Goal: Information Seeking & Learning: Learn about a topic

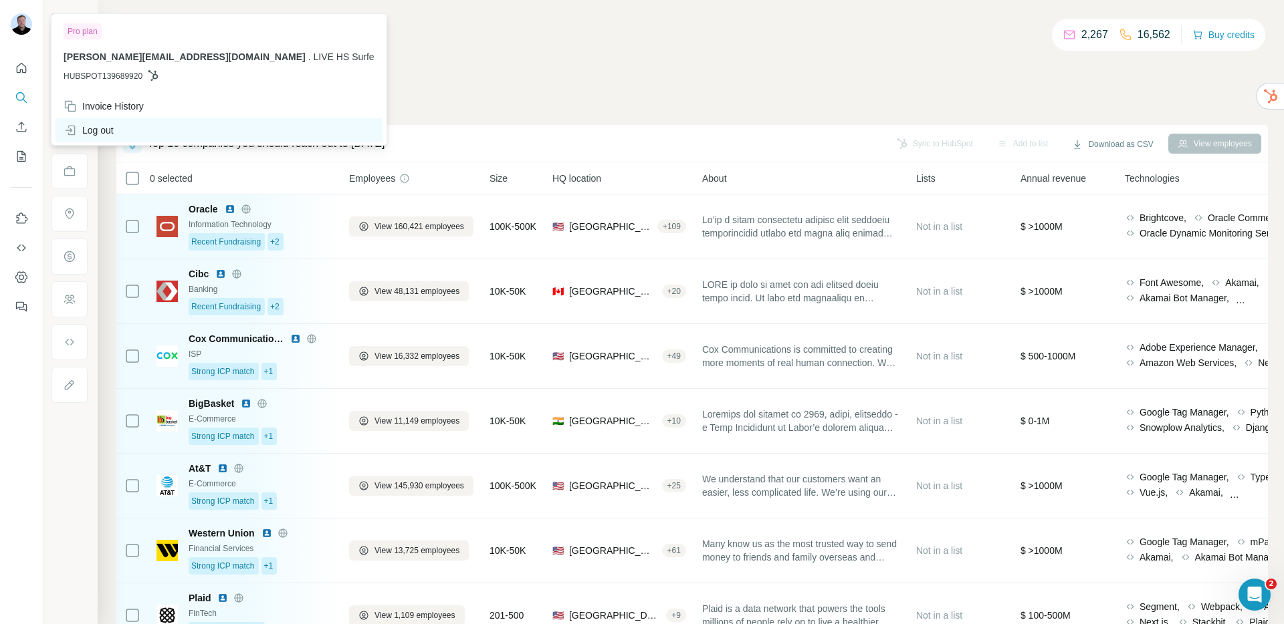
click at [86, 130] on div "Log out" at bounding box center [89, 130] width 50 height 13
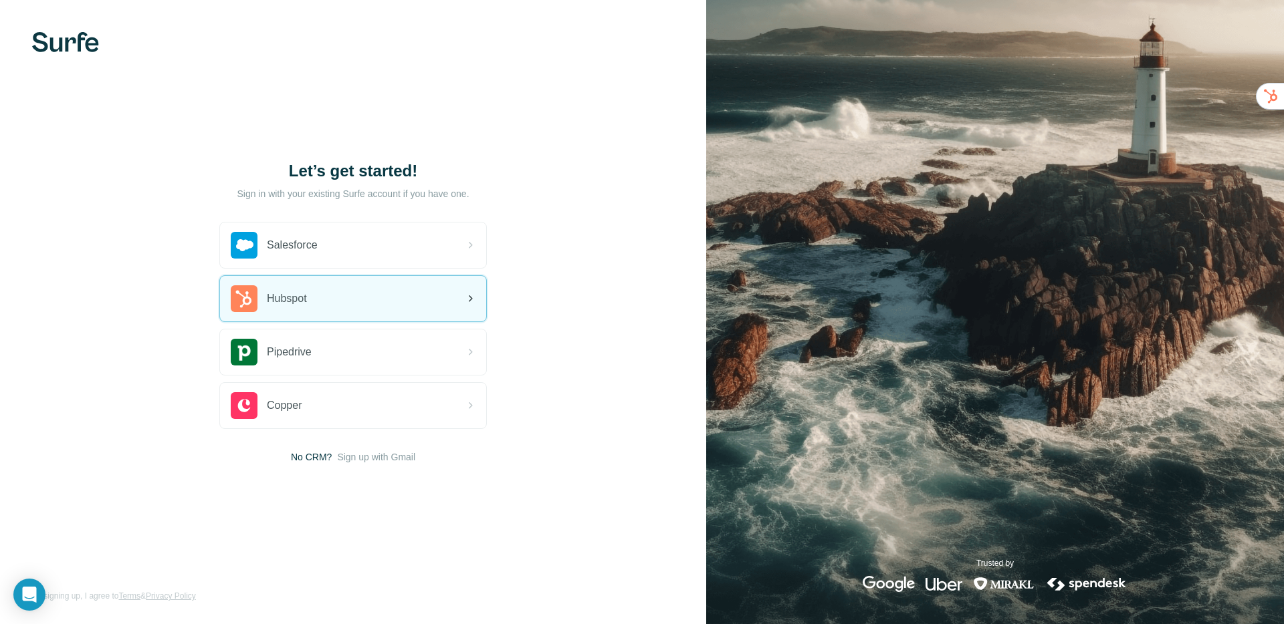
click at [393, 301] on div "Hubspot" at bounding box center [353, 298] width 266 height 45
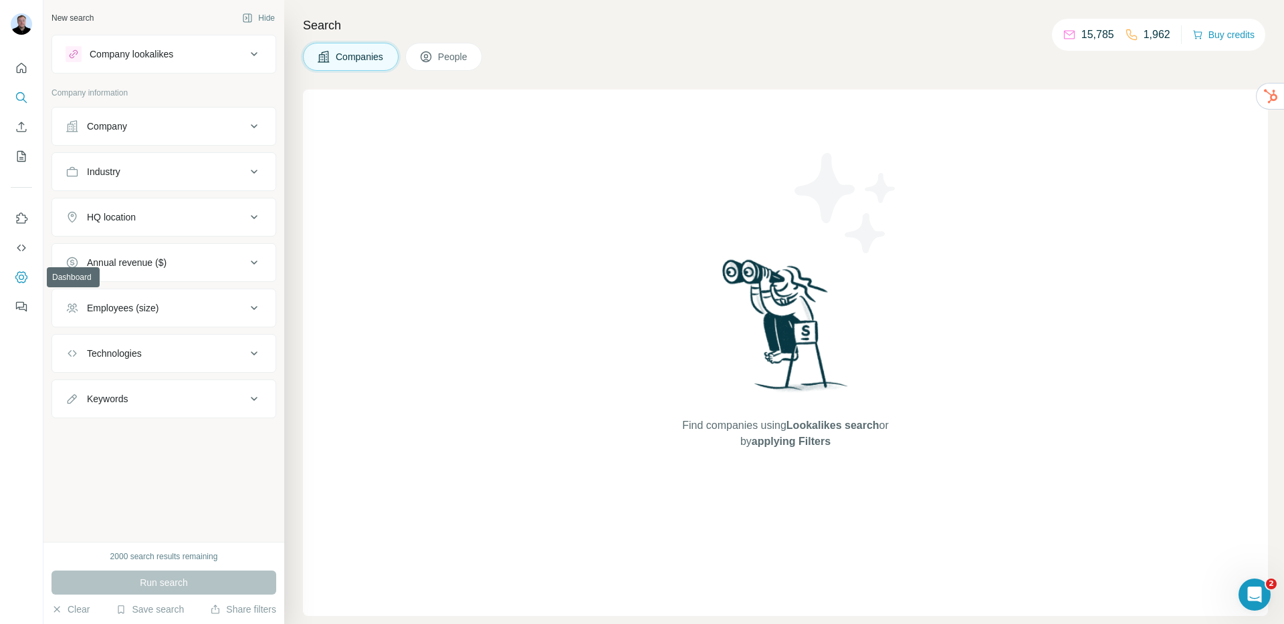
click at [21, 277] on icon "Dashboard" at bounding box center [21, 277] width 13 height 13
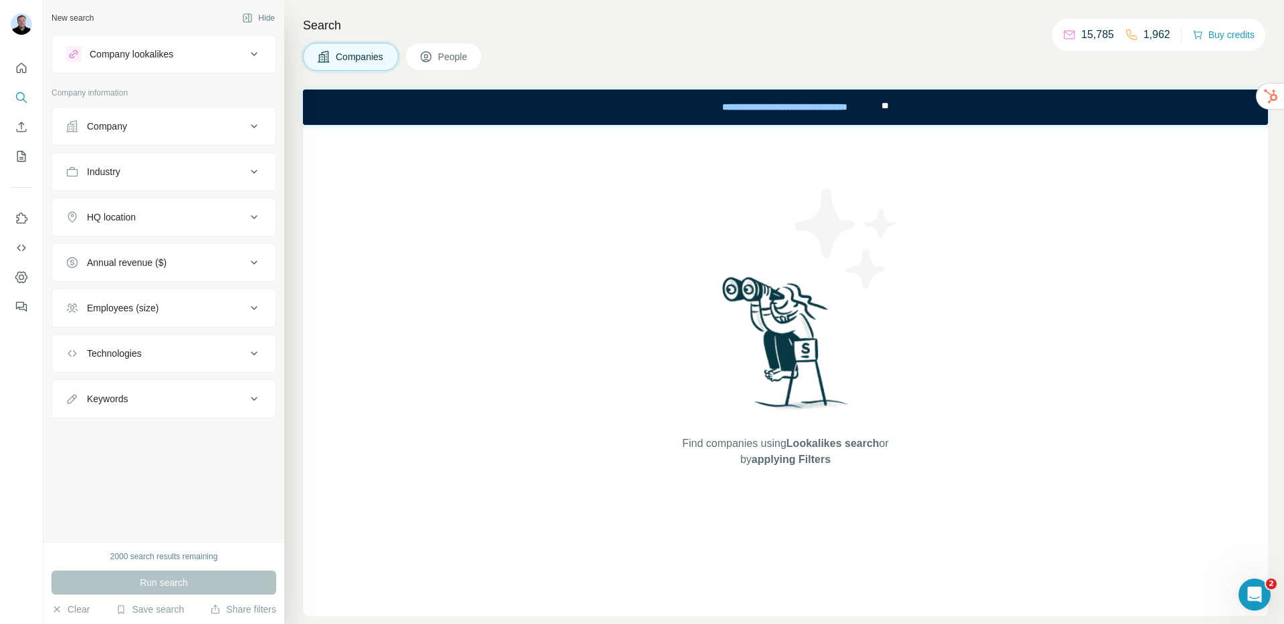
click at [154, 135] on button "Company" at bounding box center [163, 126] width 223 height 32
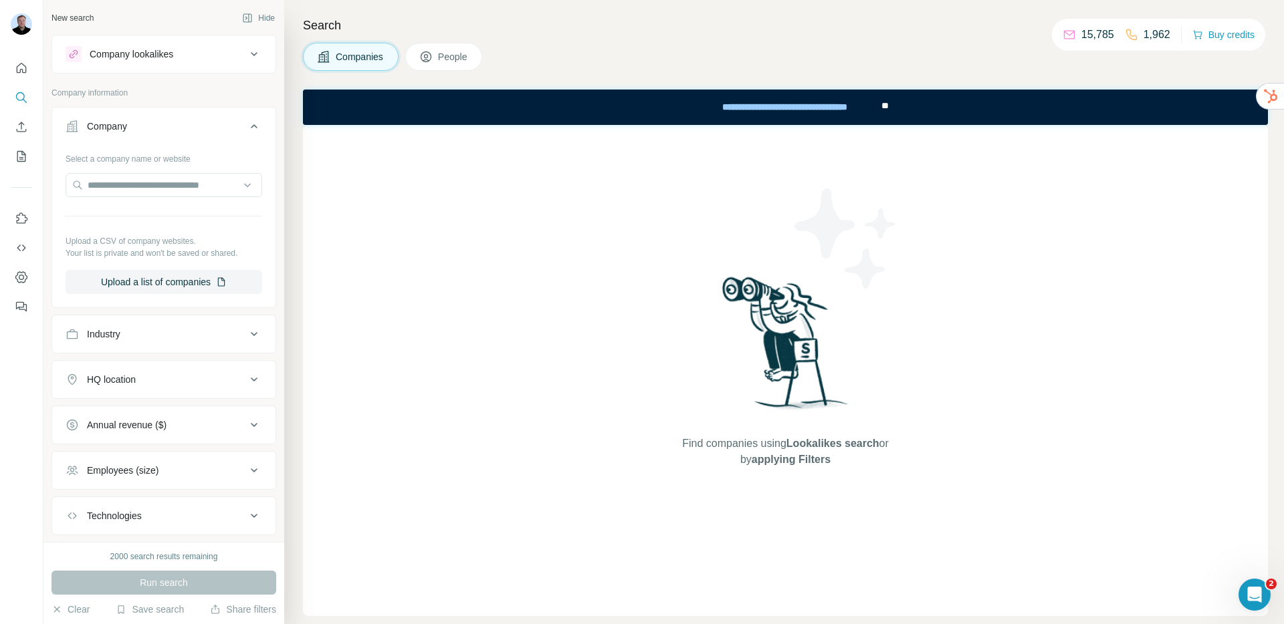
drag, startPoint x: 137, startPoint y: 331, endPoint x: 164, endPoint y: 331, distance: 27.4
click at [137, 331] on div "Industry" at bounding box center [156, 334] width 181 height 13
click at [146, 282] on button "Upload a list of companies" at bounding box center [164, 282] width 197 height 24
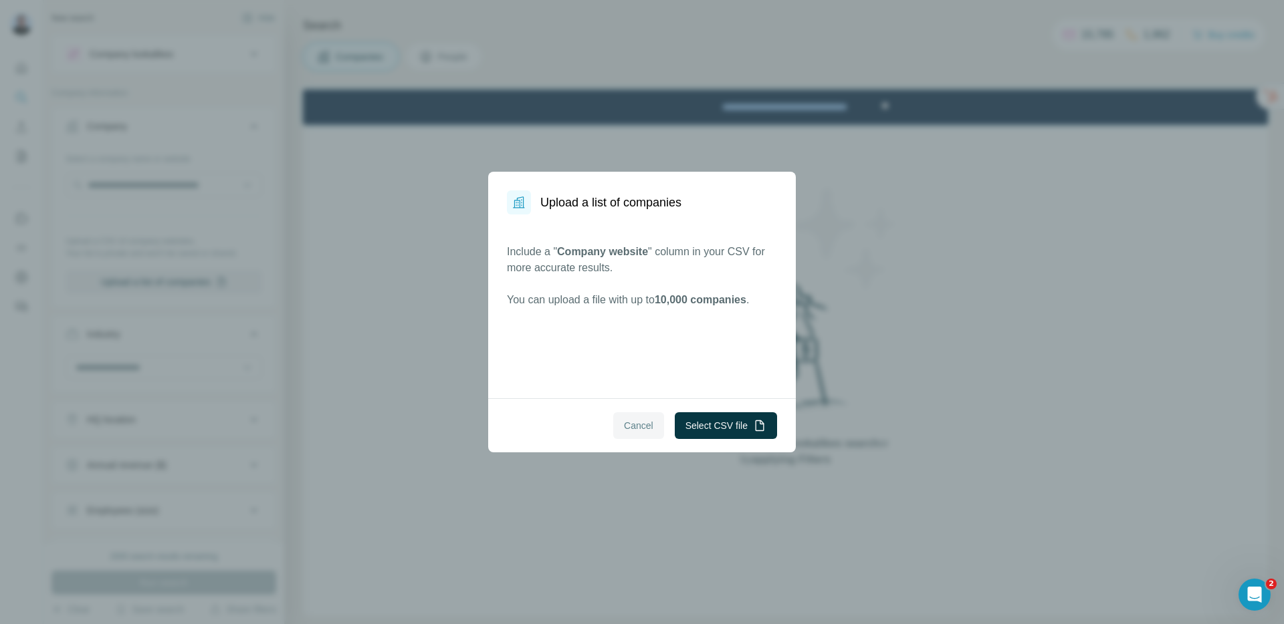
click at [644, 430] on span "Cancel" at bounding box center [638, 425] width 29 height 13
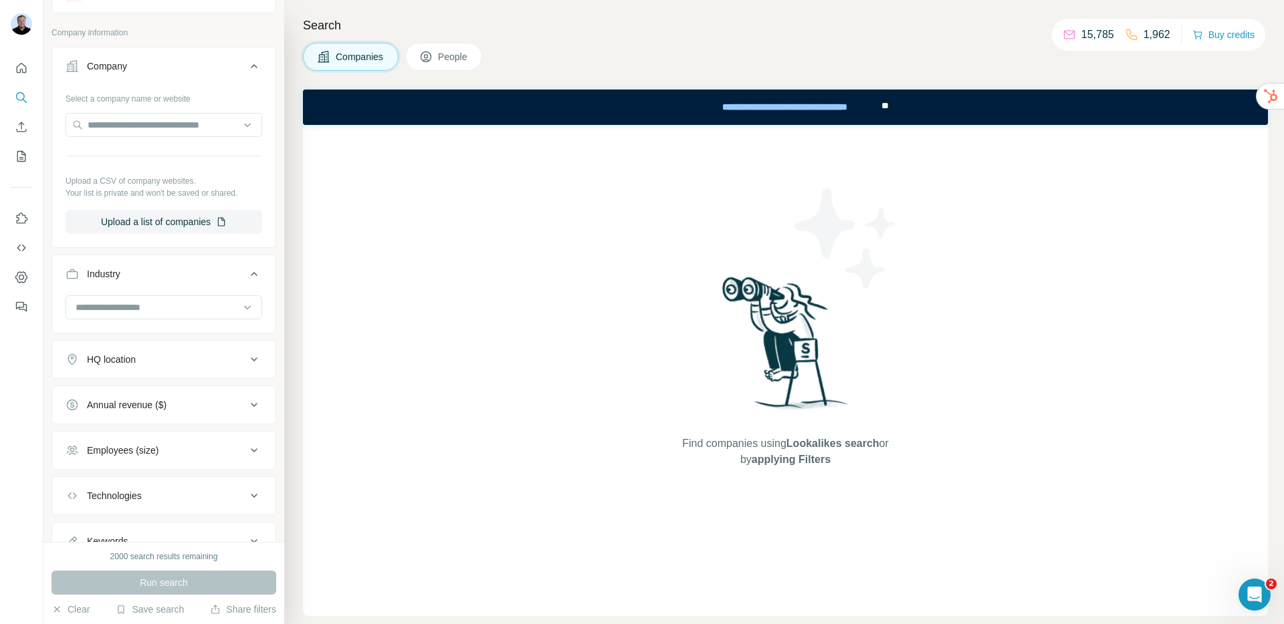
scroll to position [116, 0]
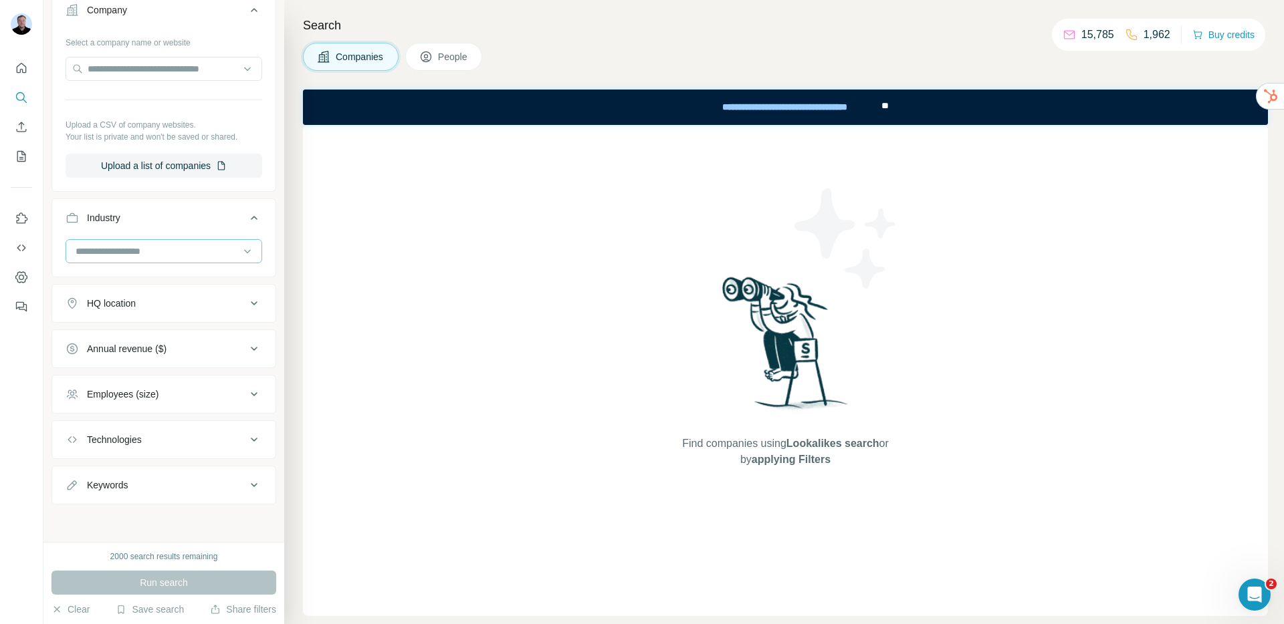
click at [156, 255] on input at bounding box center [156, 251] width 165 height 15
click at [68, 257] on div at bounding box center [164, 251] width 197 height 24
click at [100, 252] on input at bounding box center [156, 251] width 165 height 15
click at [118, 286] on p "3D Printing" at bounding box center [100, 281] width 46 height 13
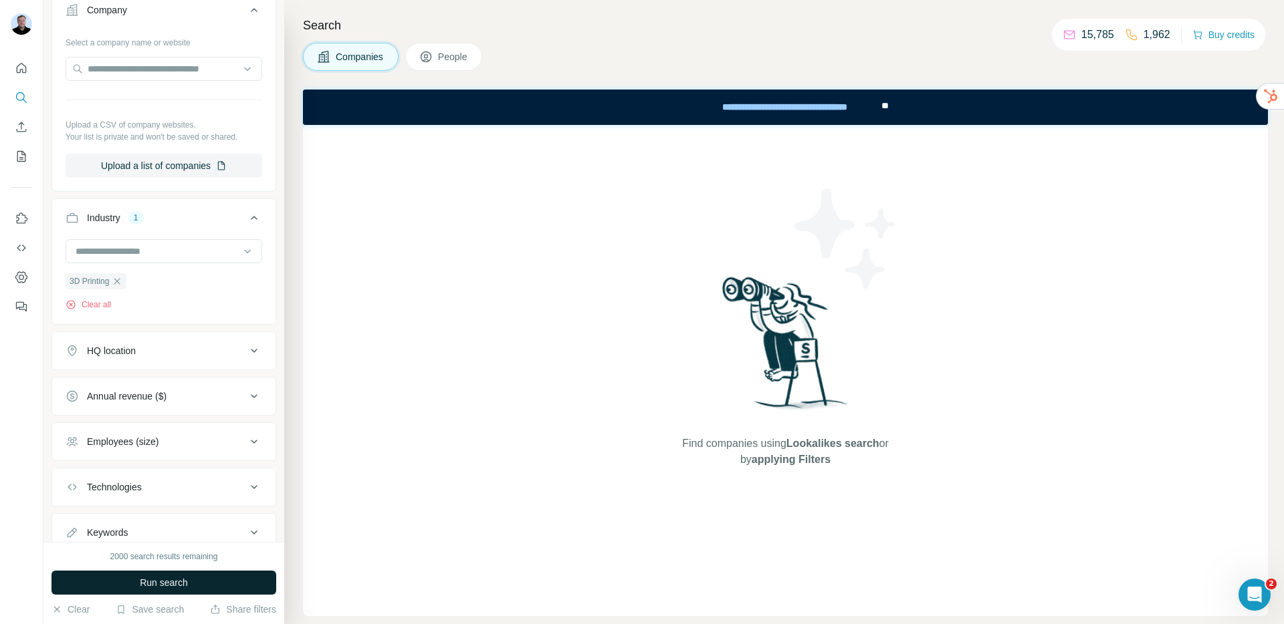
click at [156, 580] on span "Run search" at bounding box center [164, 582] width 48 height 13
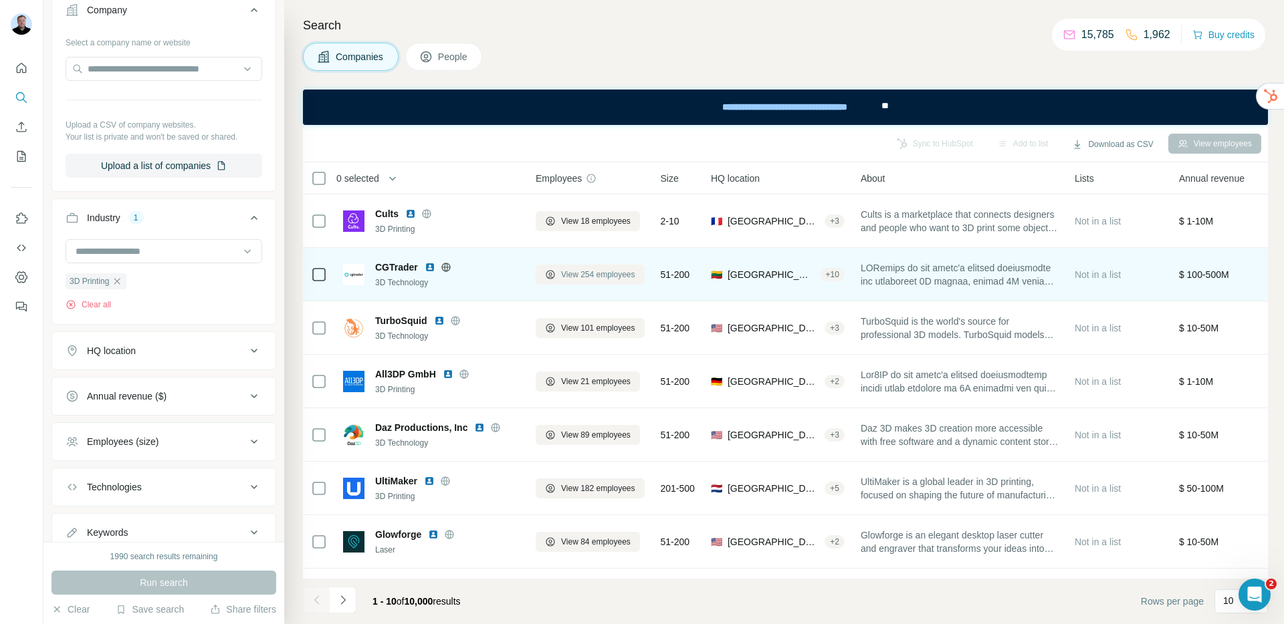
click at [588, 276] on span "View 254 employees" at bounding box center [598, 275] width 74 height 12
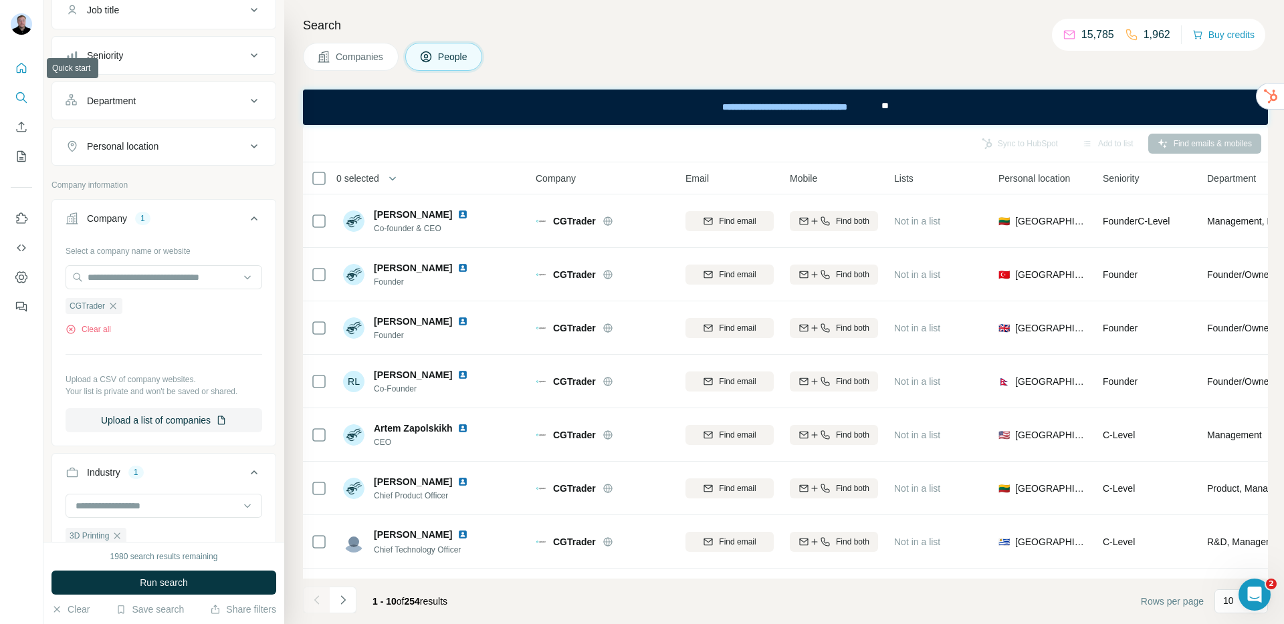
click at [19, 73] on icon "Quick start" at bounding box center [22, 68] width 10 height 10
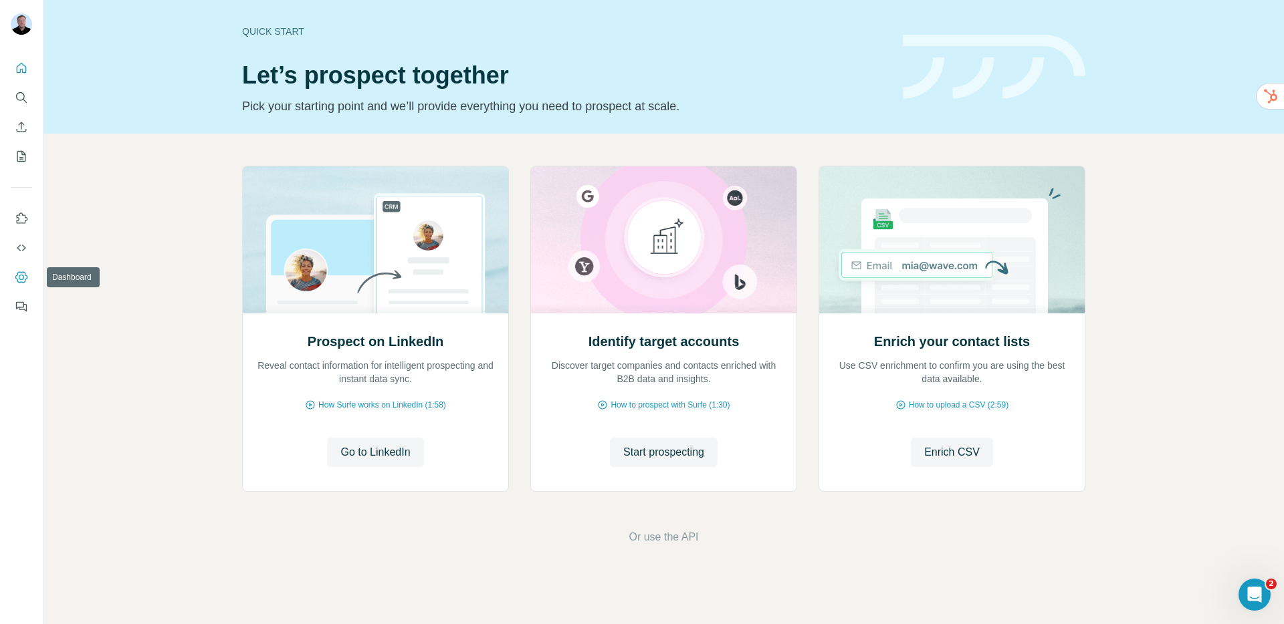
click at [23, 274] on icon "Dashboard" at bounding box center [21, 277] width 13 height 13
